Goal: Task Accomplishment & Management: Manage account settings

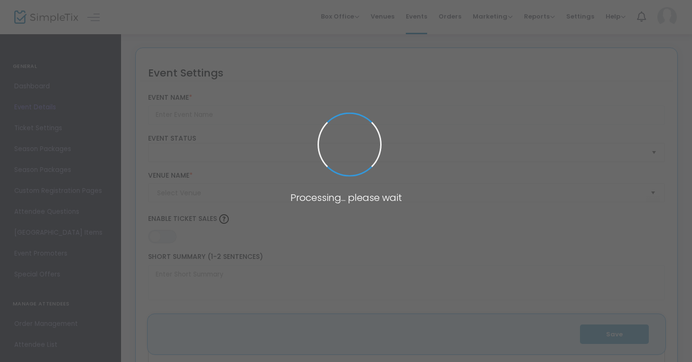
type input "Regenerative Futures Conference"
type textarea "Regenerative Futures Conference Join thought leaders, innovators, educators and…"
type input "5.000 %"
type input "Register Now"
type input "[GEOGRAPHIC_DATA]"
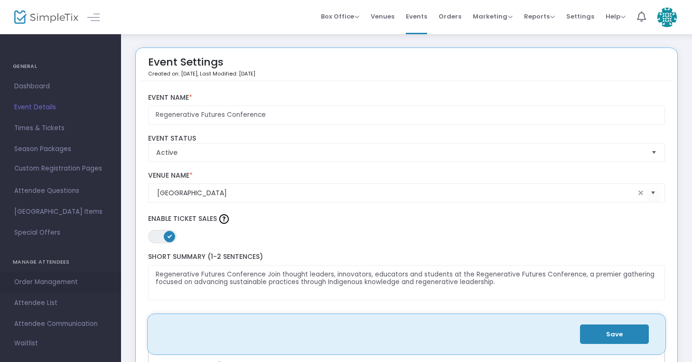
click at [33, 284] on span "Order Management" at bounding box center [60, 282] width 93 height 12
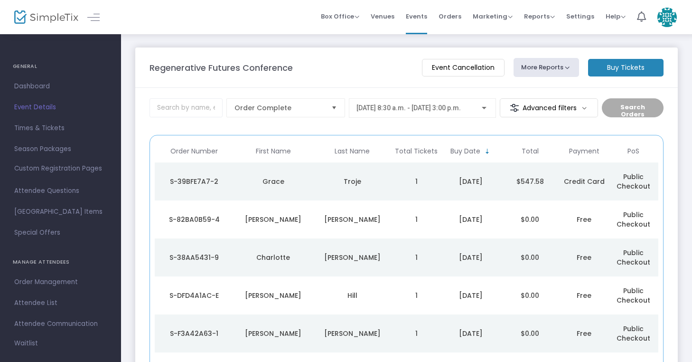
click at [314, 175] on td "Troje" at bounding box center [352, 181] width 79 height 38
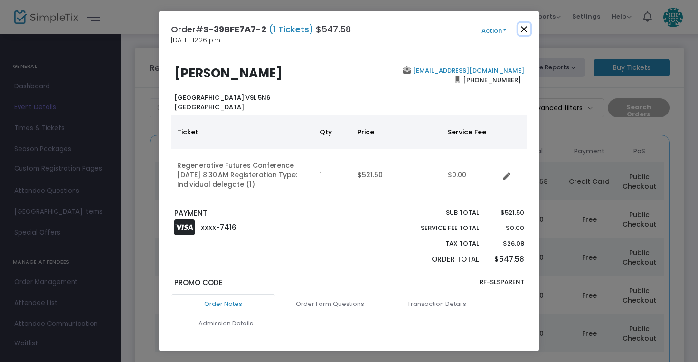
click at [526, 28] on button "Close" at bounding box center [524, 29] width 12 height 12
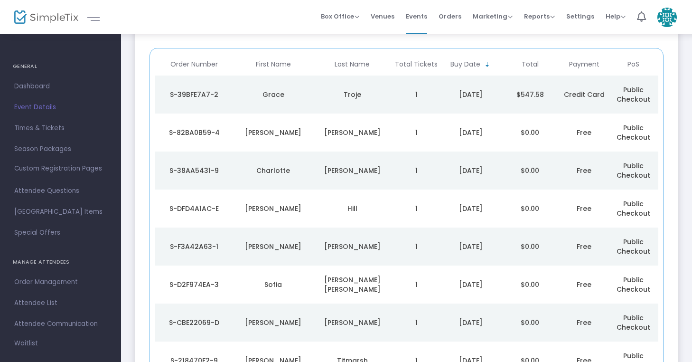
scroll to position [85, 0]
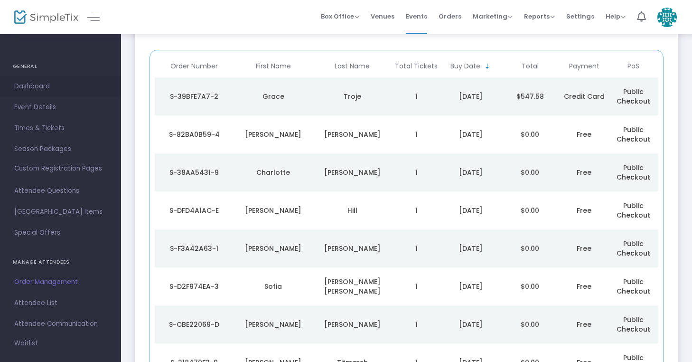
click at [36, 85] on span "Dashboard" at bounding box center [60, 86] width 93 height 12
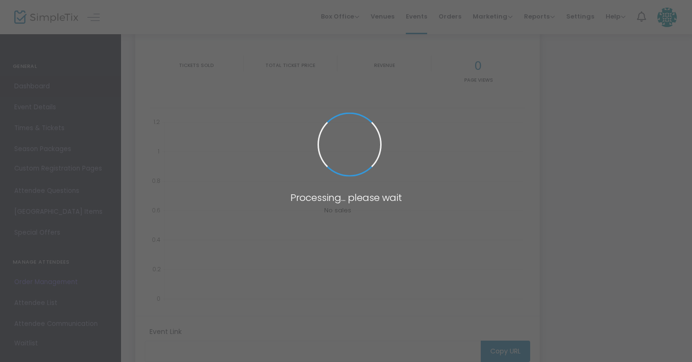
type input "[URL][DOMAIN_NAME]"
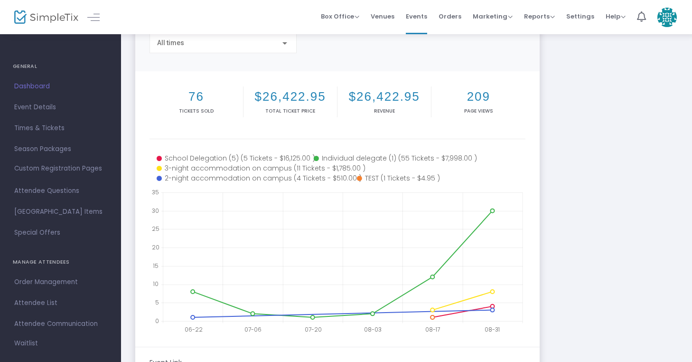
click at [34, 85] on span "Dashboard" at bounding box center [60, 86] width 93 height 12
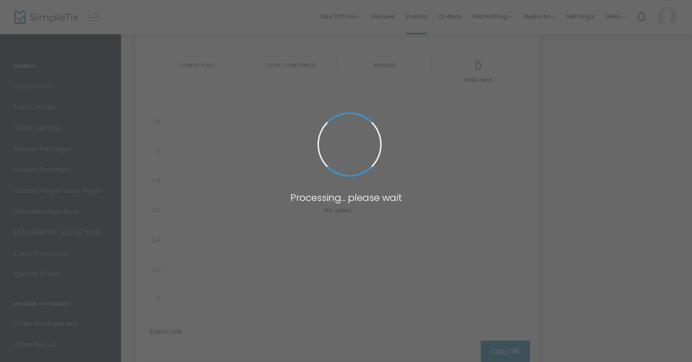
type input "[URL][DOMAIN_NAME]"
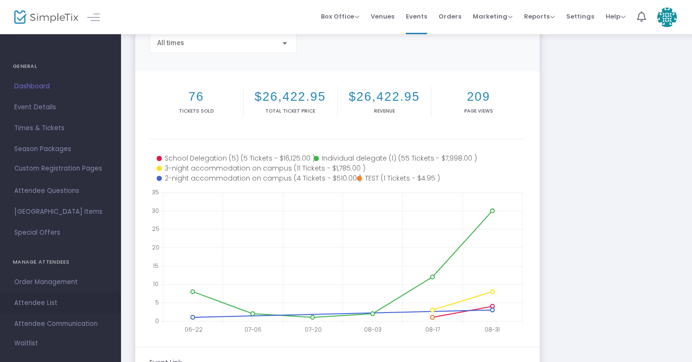
click at [38, 303] on span "Attendee List" at bounding box center [60, 303] width 93 height 12
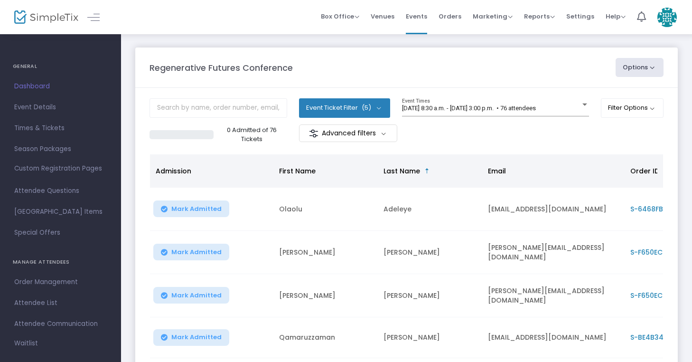
click at [655, 68] on button "Options" at bounding box center [640, 67] width 48 height 19
click at [625, 94] on li "Export List" at bounding box center [613, 96] width 87 height 19
radio input "false"
radio input "true"
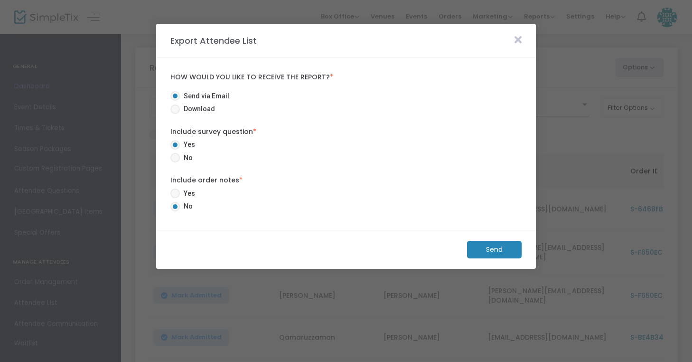
click at [489, 249] on m-button "Send" at bounding box center [494, 250] width 55 height 18
